Goal: Task Accomplishment & Management: Use online tool/utility

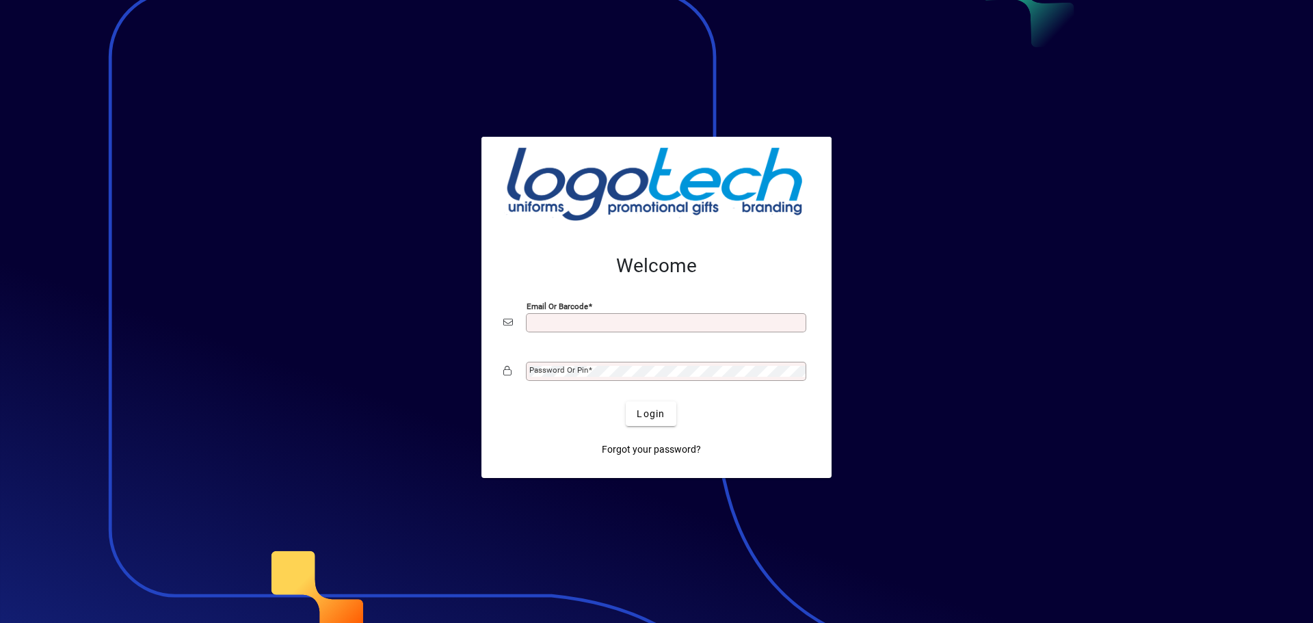
click at [588, 328] on input "Email or Barcode" at bounding box center [667, 322] width 276 height 11
type input "**********"
